Goal: Task Accomplishment & Management: Use online tool/utility

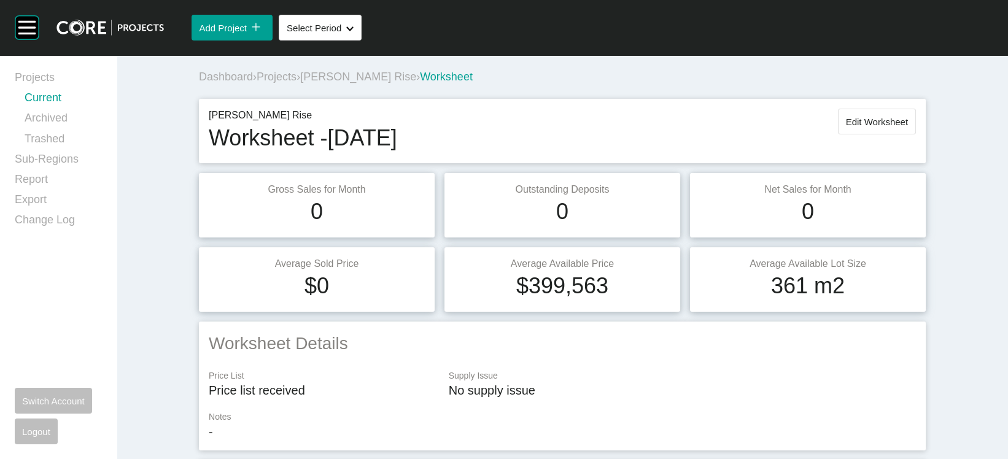
scroll to position [1061, 0]
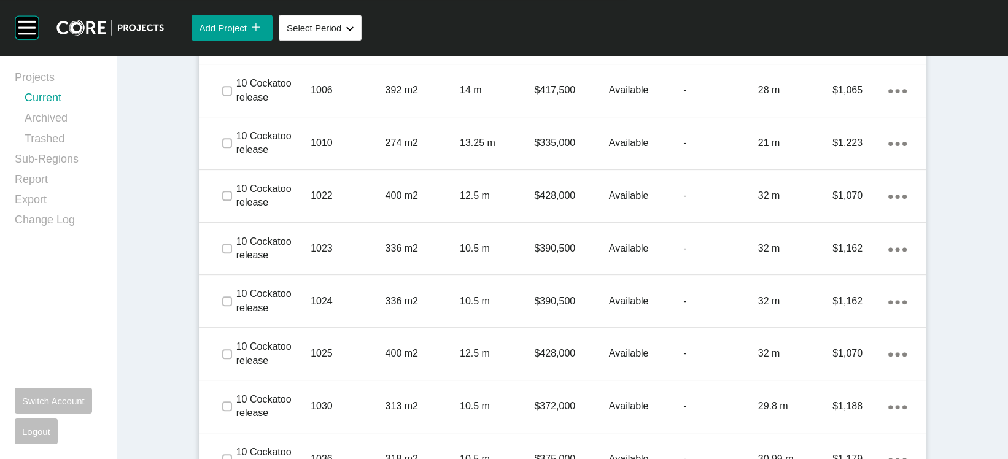
click at [76, 110] on link "Current" at bounding box center [63, 100] width 77 height 20
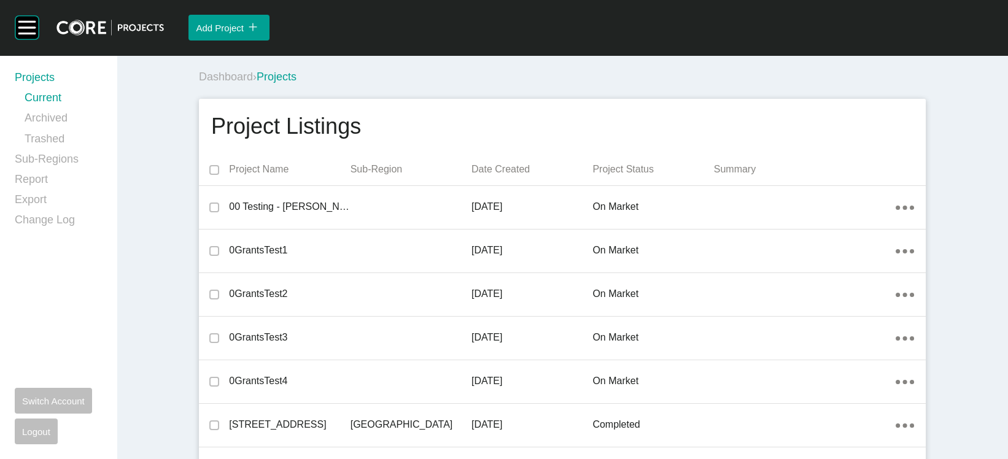
scroll to position [25763, 0]
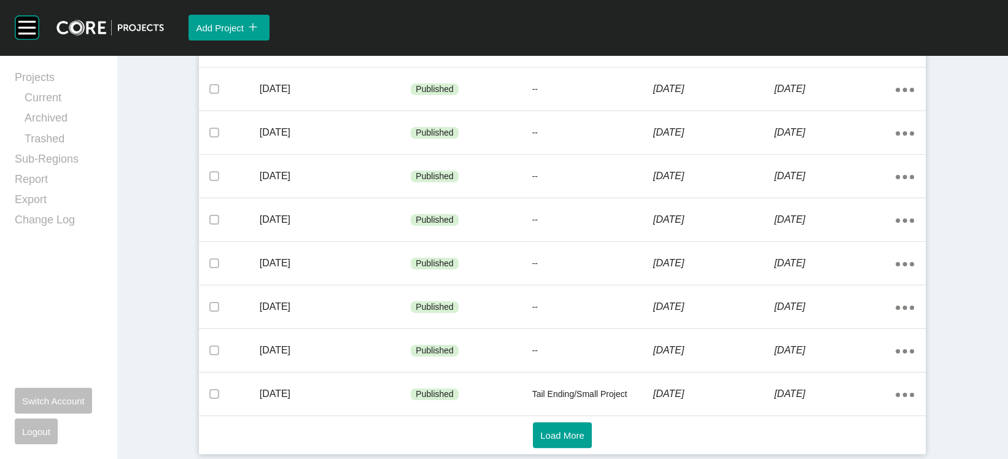
scroll to position [770, 0]
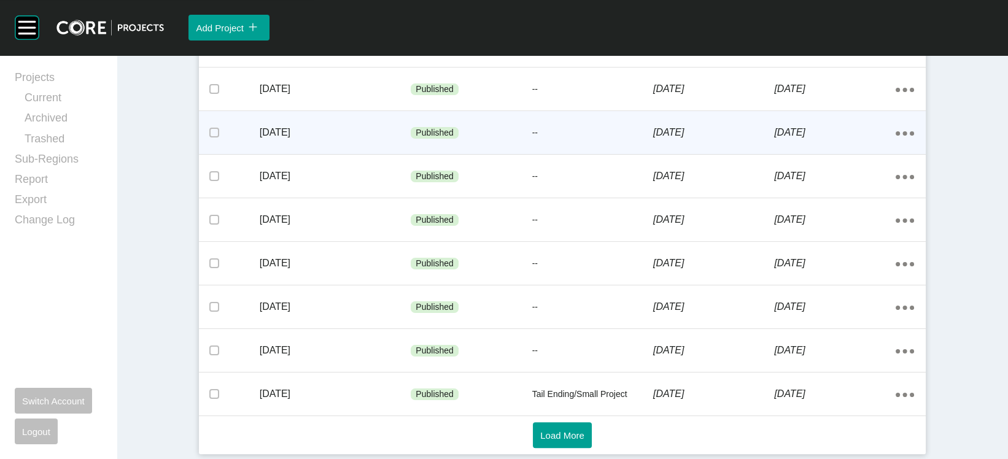
click at [811, 152] on div "[DATE]" at bounding box center [834, 133] width 121 height 38
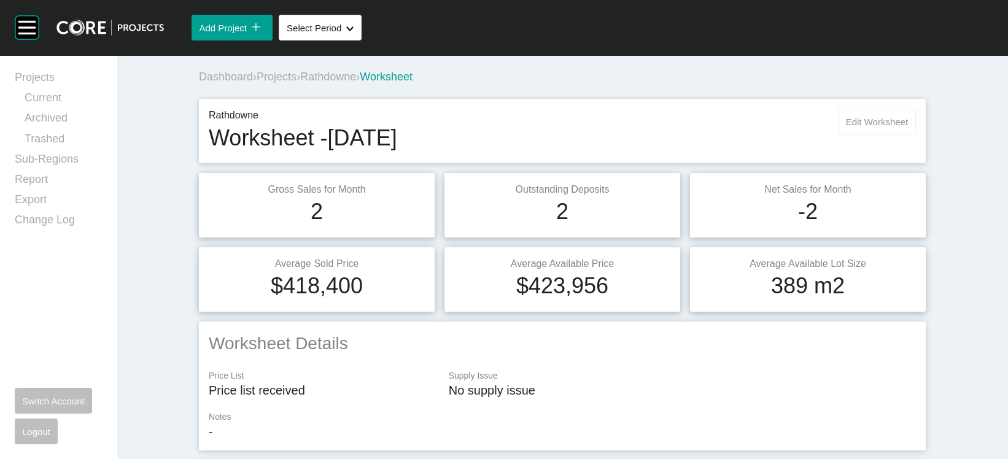
click at [908, 127] on span "Edit Worksheet" at bounding box center [877, 122] width 62 height 10
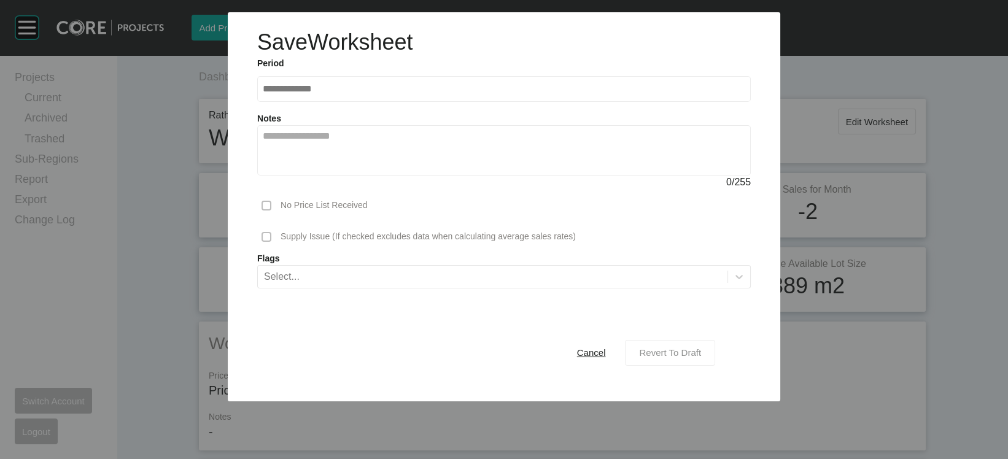
click at [701, 358] on span "Revert To Draft" at bounding box center [670, 352] width 62 height 10
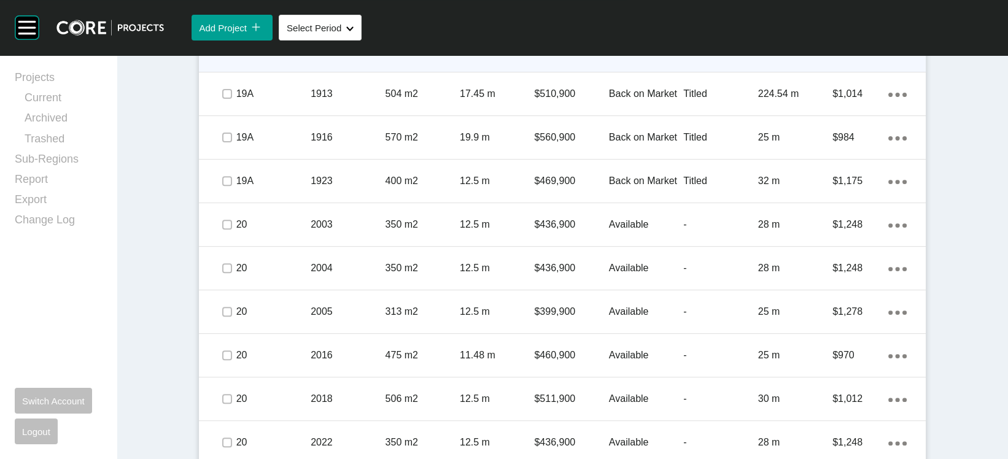
scroll to position [910, 0]
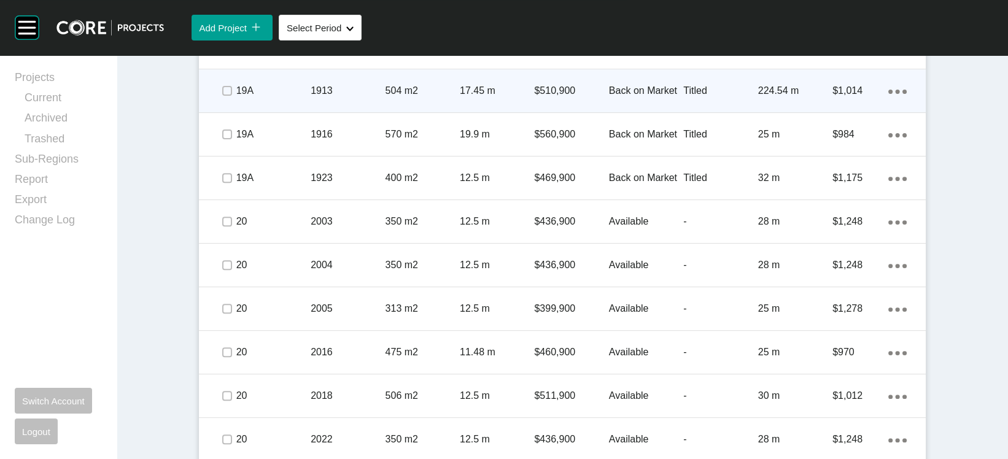
click at [885, 98] on p "$1,014" at bounding box center [860, 91] width 56 height 14
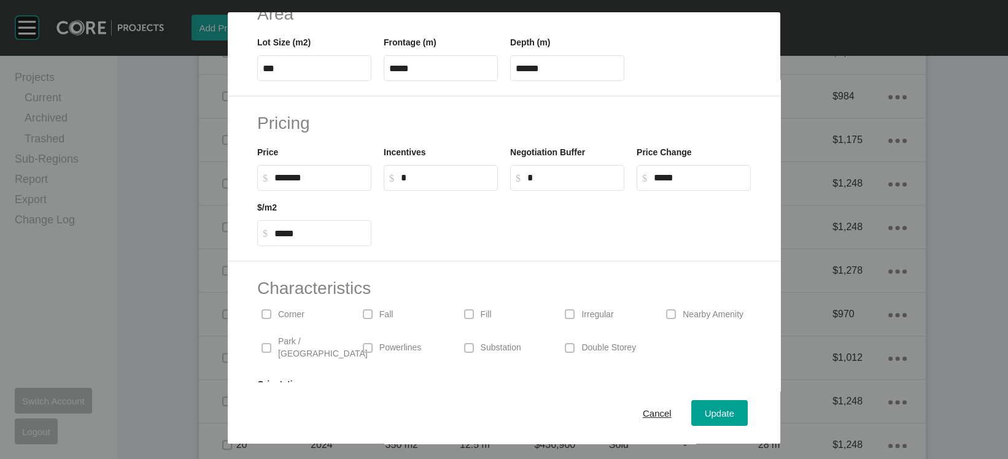
scroll to position [243, 0]
drag, startPoint x: 562, startPoint y: 145, endPoint x: 424, endPoint y: 139, distance: 138.8
click at [436, 83] on div "Lot Size (m2) *** Frontage (m) ***** Depth (m) ******" at bounding box center [504, 55] width 506 height 55
paste input "text"
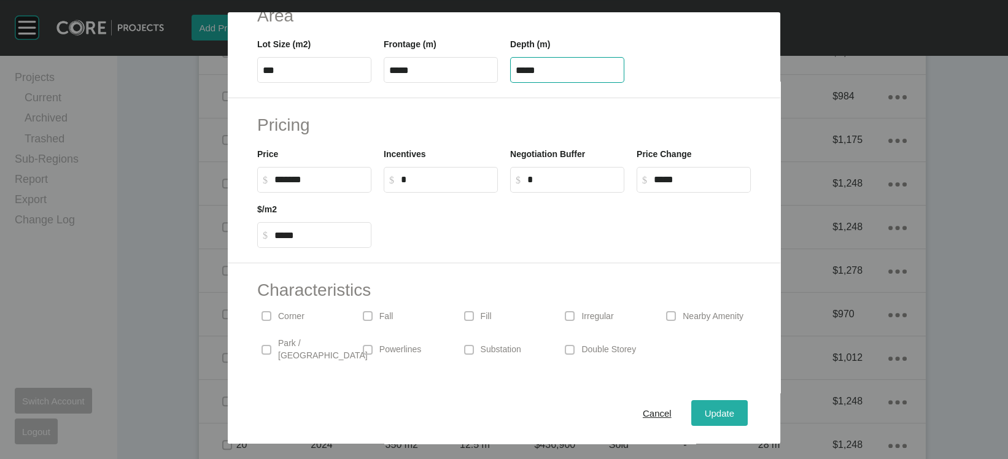
type input "*****"
click at [762, 395] on div "Save Lot Details Stage 19A Lot Number **** Status Back on Market Titled True No…" at bounding box center [504, 229] width 1008 height 459
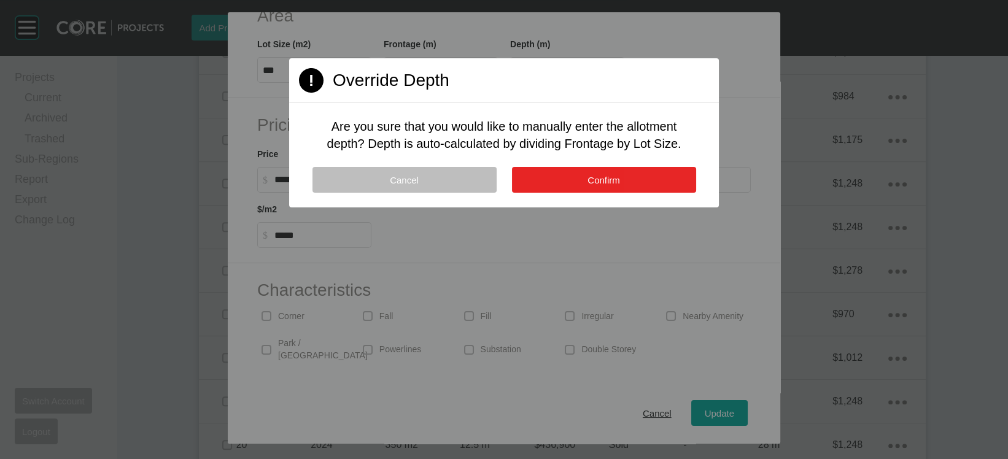
click at [597, 185] on span "Confirm" at bounding box center [603, 180] width 33 height 10
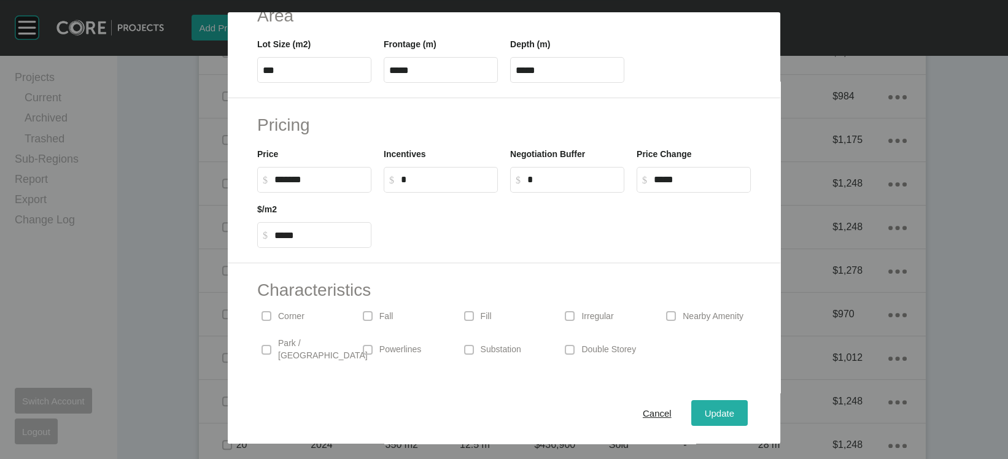
click at [736, 400] on button "Update" at bounding box center [719, 413] width 56 height 26
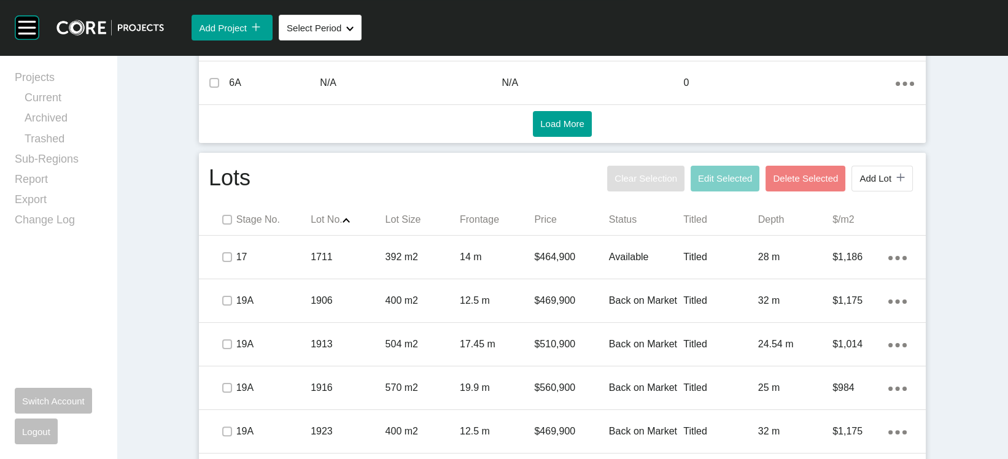
scroll to position [0, 0]
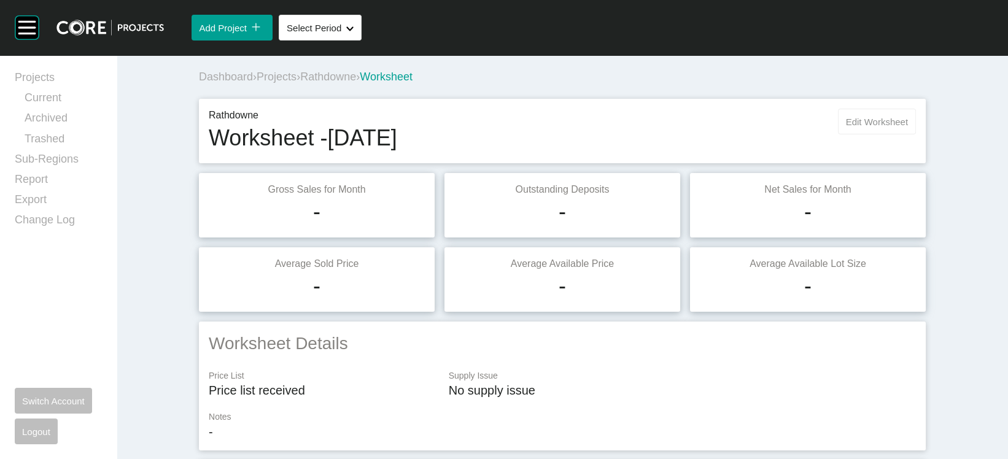
click at [907, 134] on button "Edit Worksheet" at bounding box center [877, 122] width 78 height 26
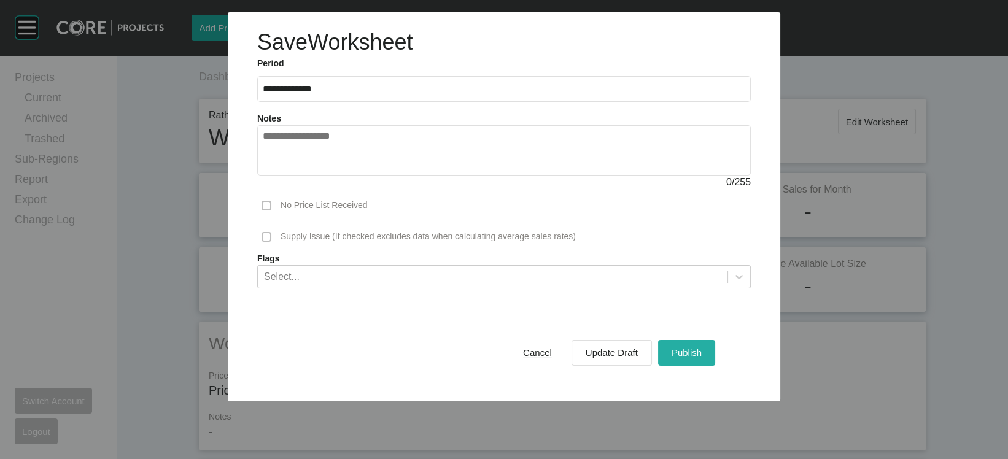
click at [715, 366] on button "Publish" at bounding box center [686, 353] width 57 height 26
